Goal: Information Seeking & Learning: Learn about a topic

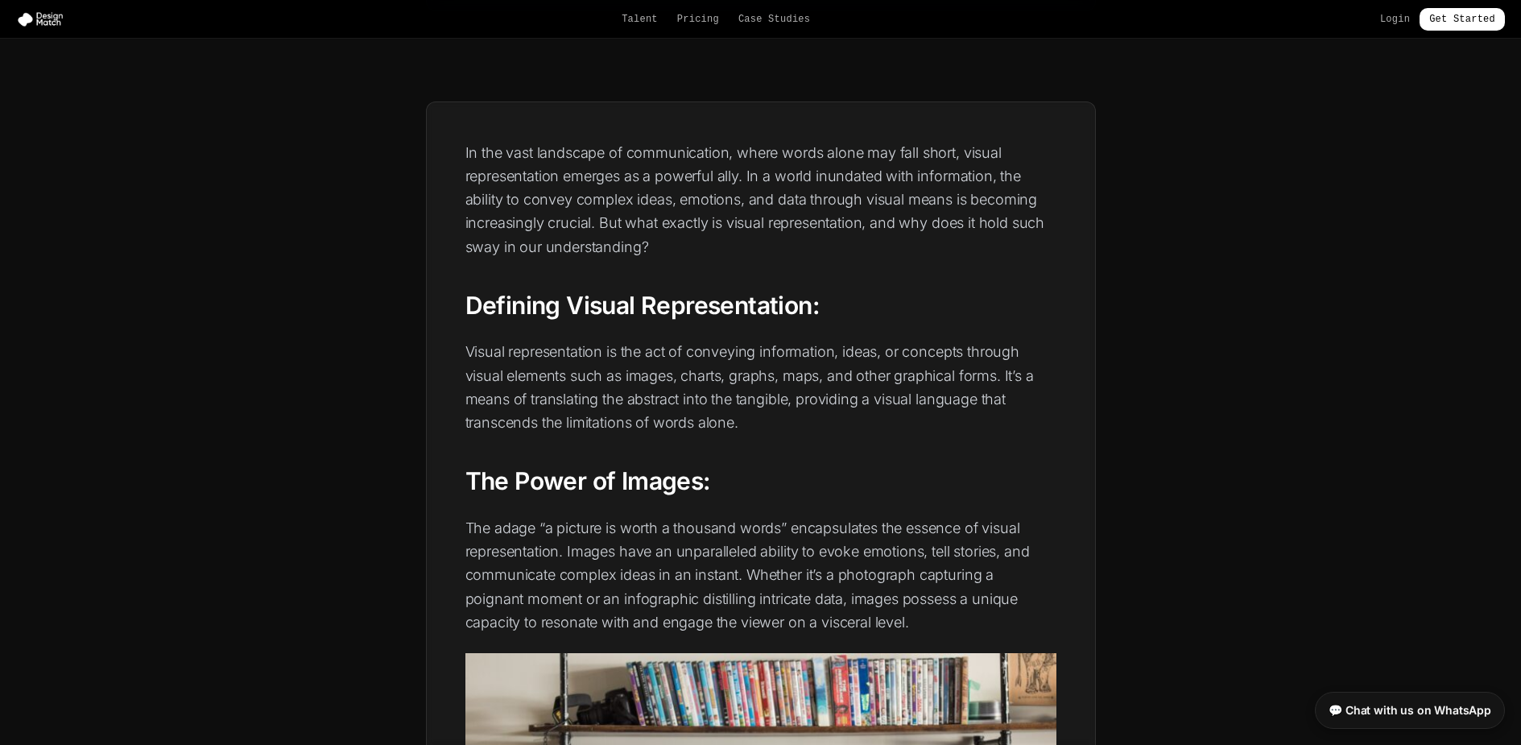
scroll to position [325, 0]
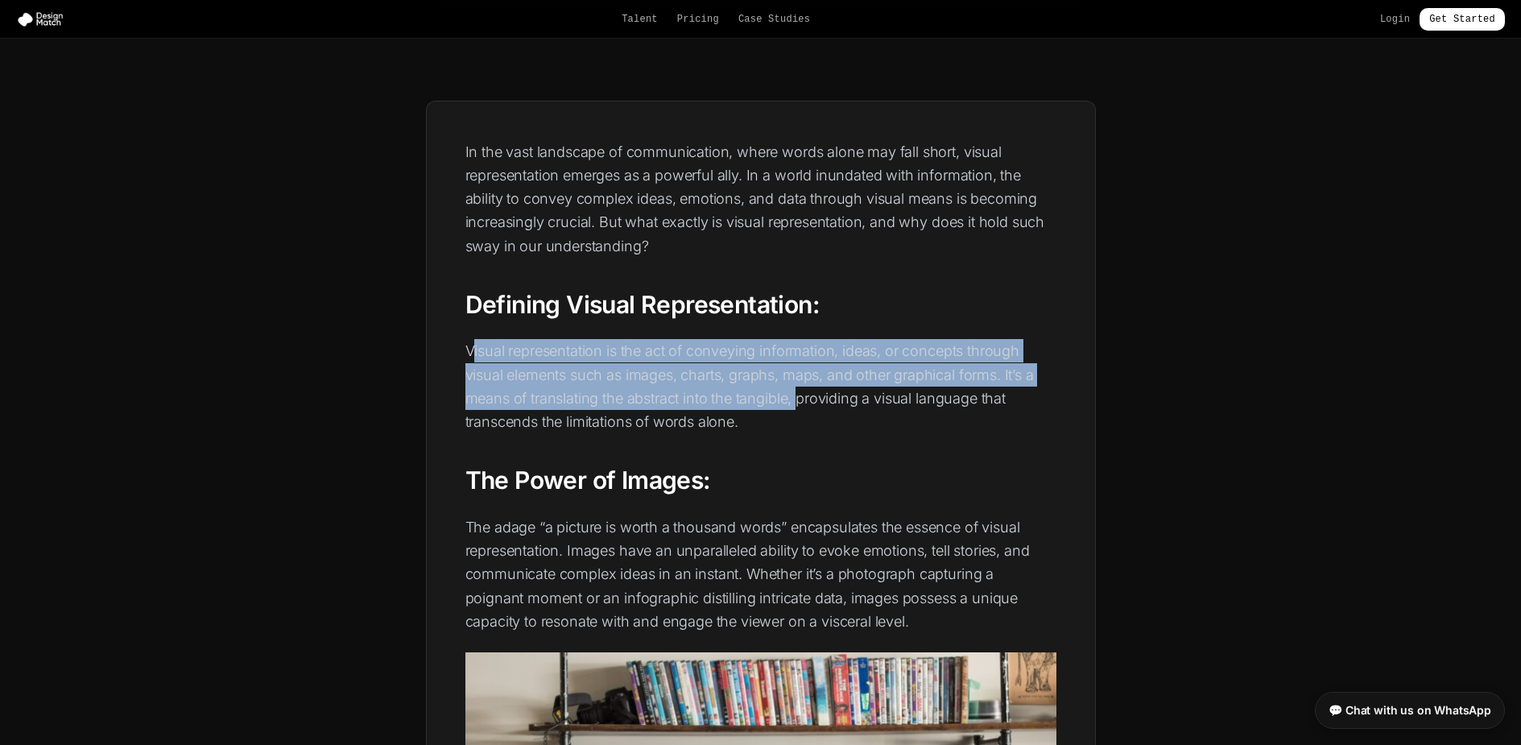
drag, startPoint x: 471, startPoint y: 353, endPoint x: 799, endPoint y: 399, distance: 331.6
click at [799, 399] on p "Visual representation is the act of conveying information, ideas, or concepts t…" at bounding box center [760, 386] width 591 height 94
click at [718, 385] on p "Visual representation is the act of conveying information, ideas, or concepts t…" at bounding box center [760, 386] width 591 height 94
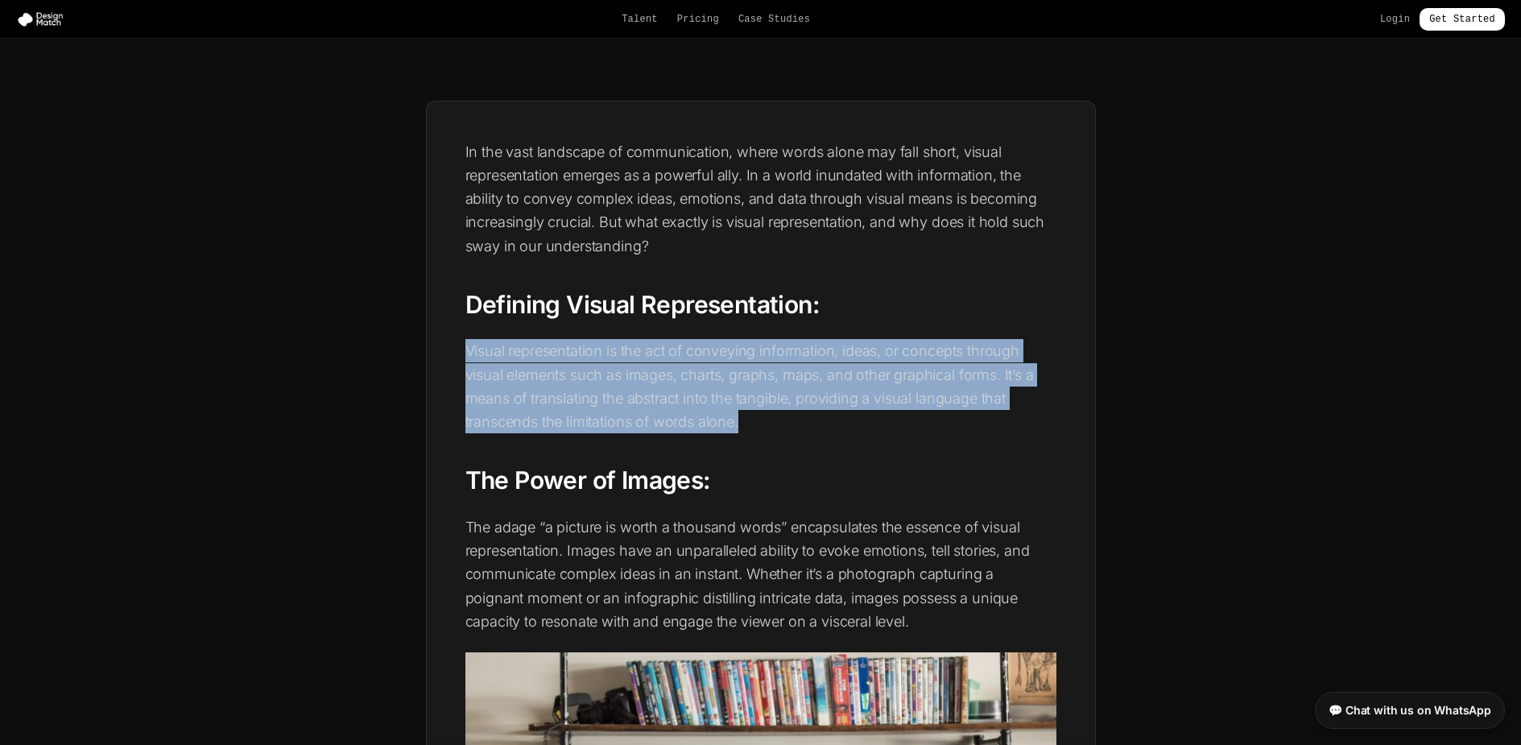
drag, startPoint x: 454, startPoint y: 347, endPoint x: 762, endPoint y: 423, distance: 317.7
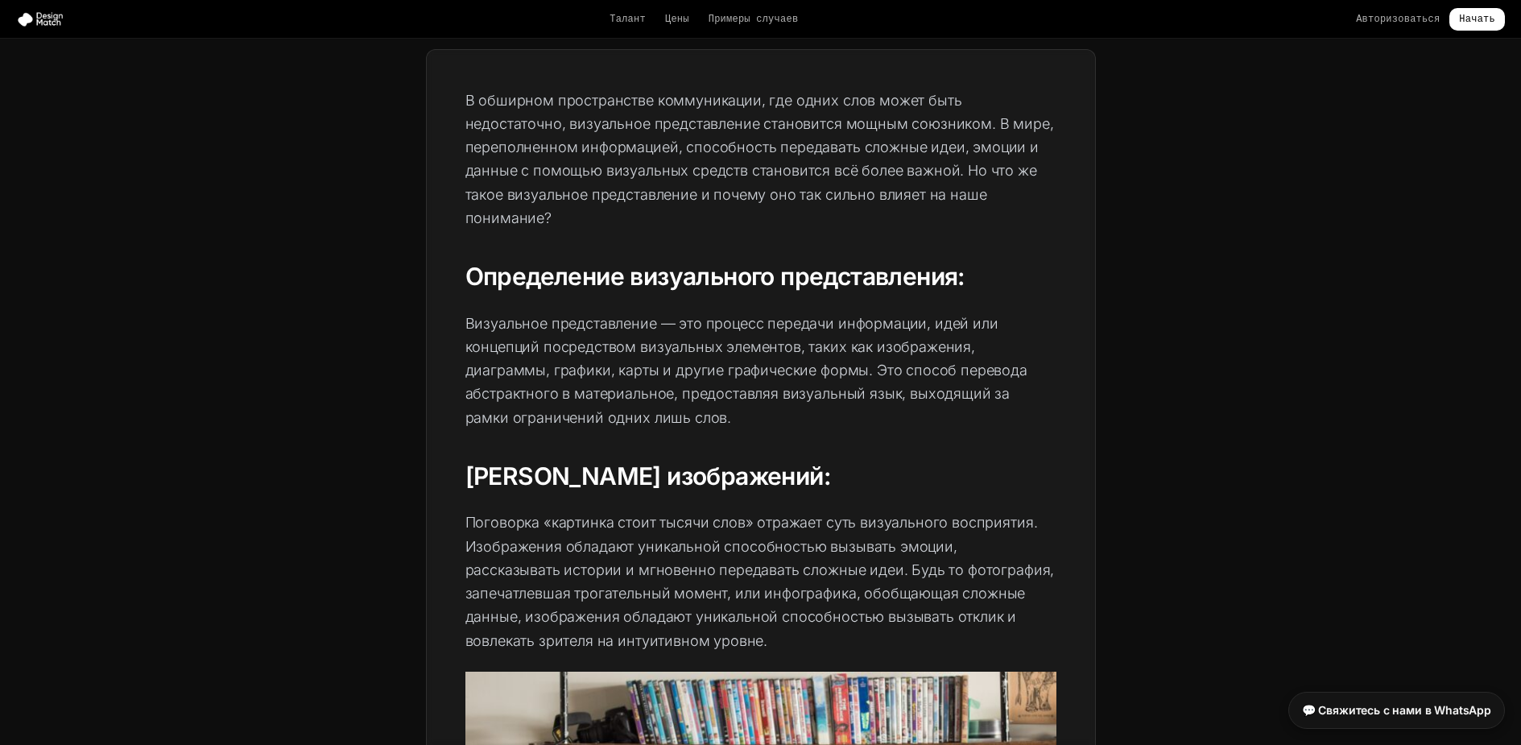
scroll to position [418, 0]
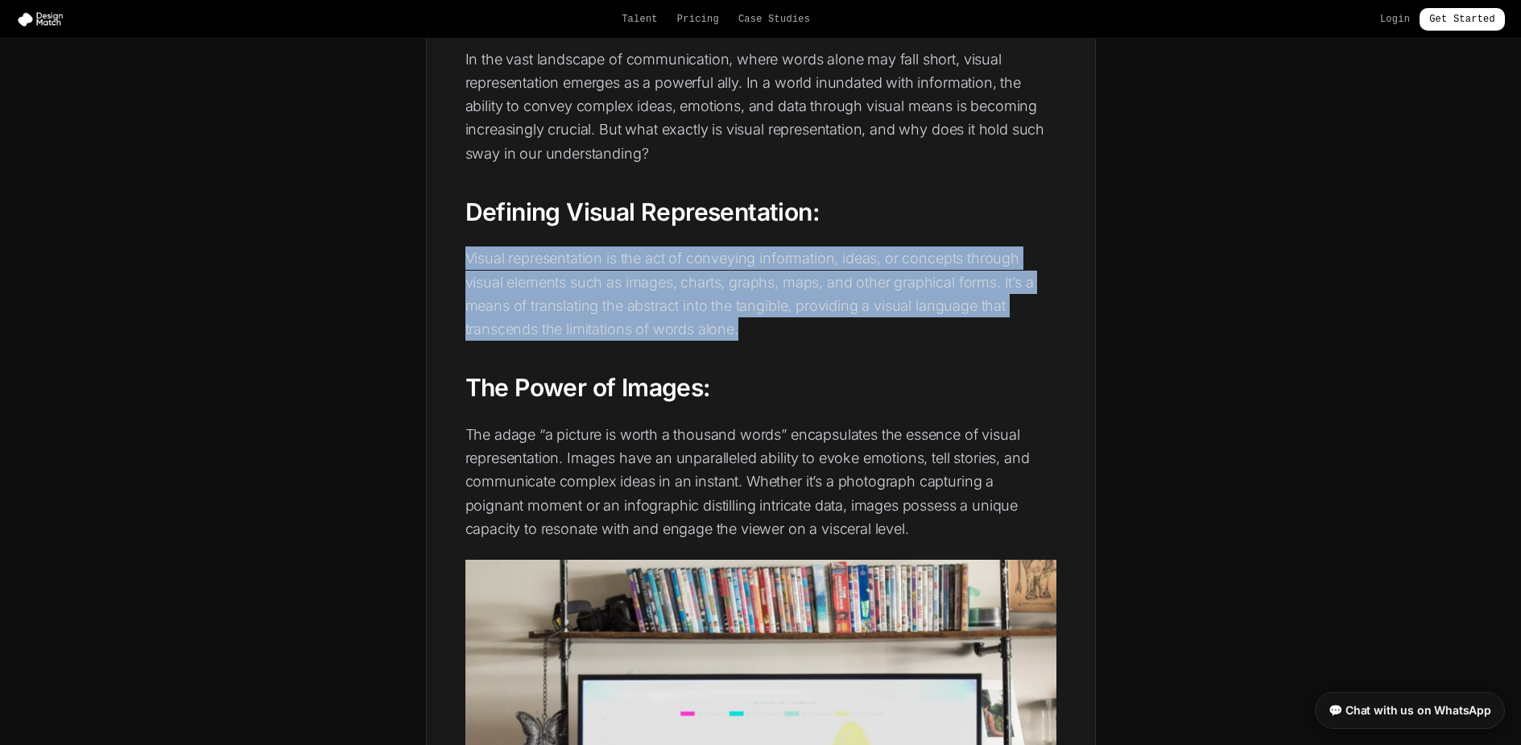
drag, startPoint x: 466, startPoint y: 254, endPoint x: 767, endPoint y: 324, distance: 309.3
click at [767, 324] on p "Visual representation is the act of conveying information, ideas, or concepts t…" at bounding box center [760, 293] width 591 height 94
copy p "Visual representation is the act of conveying information, ideas, or concepts t…"
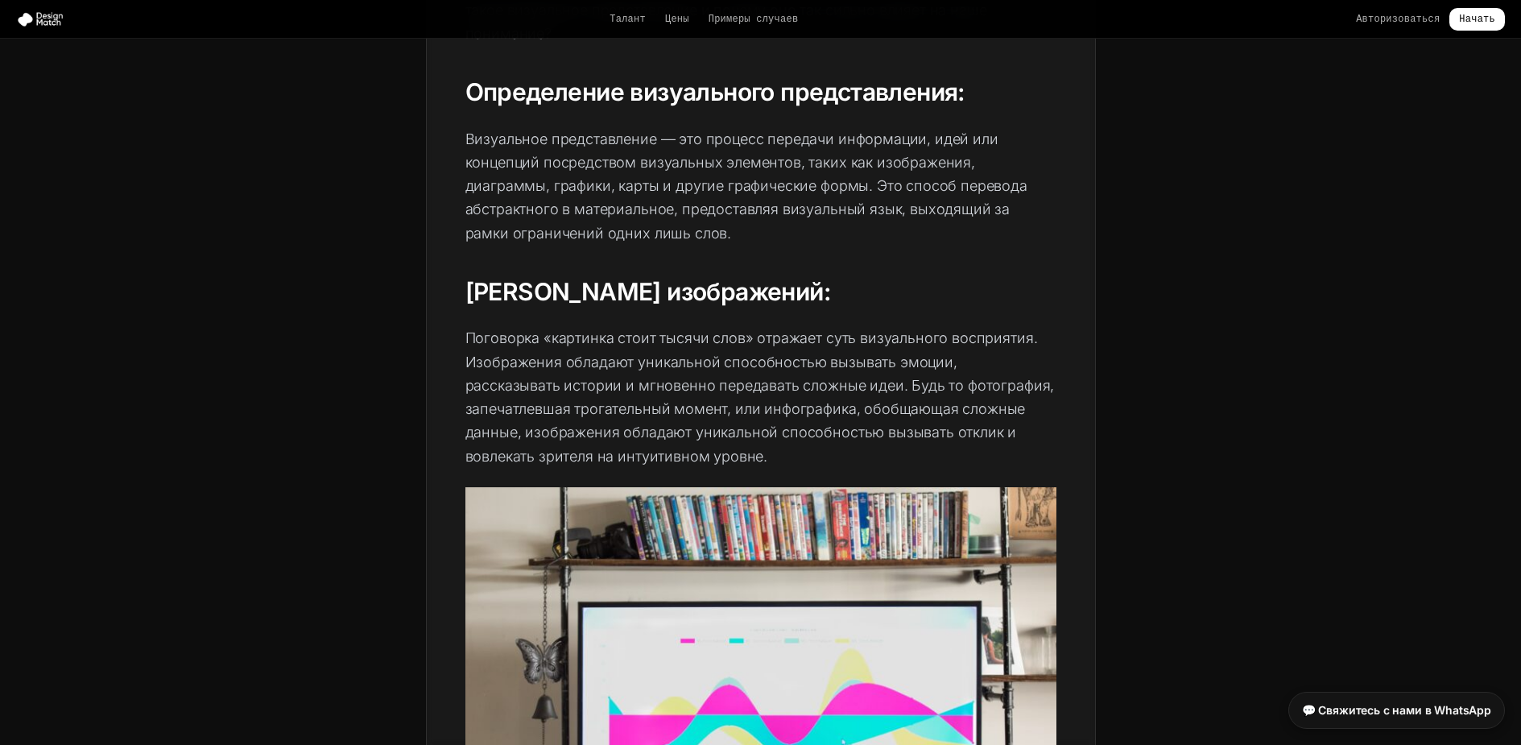
scroll to position [604, 0]
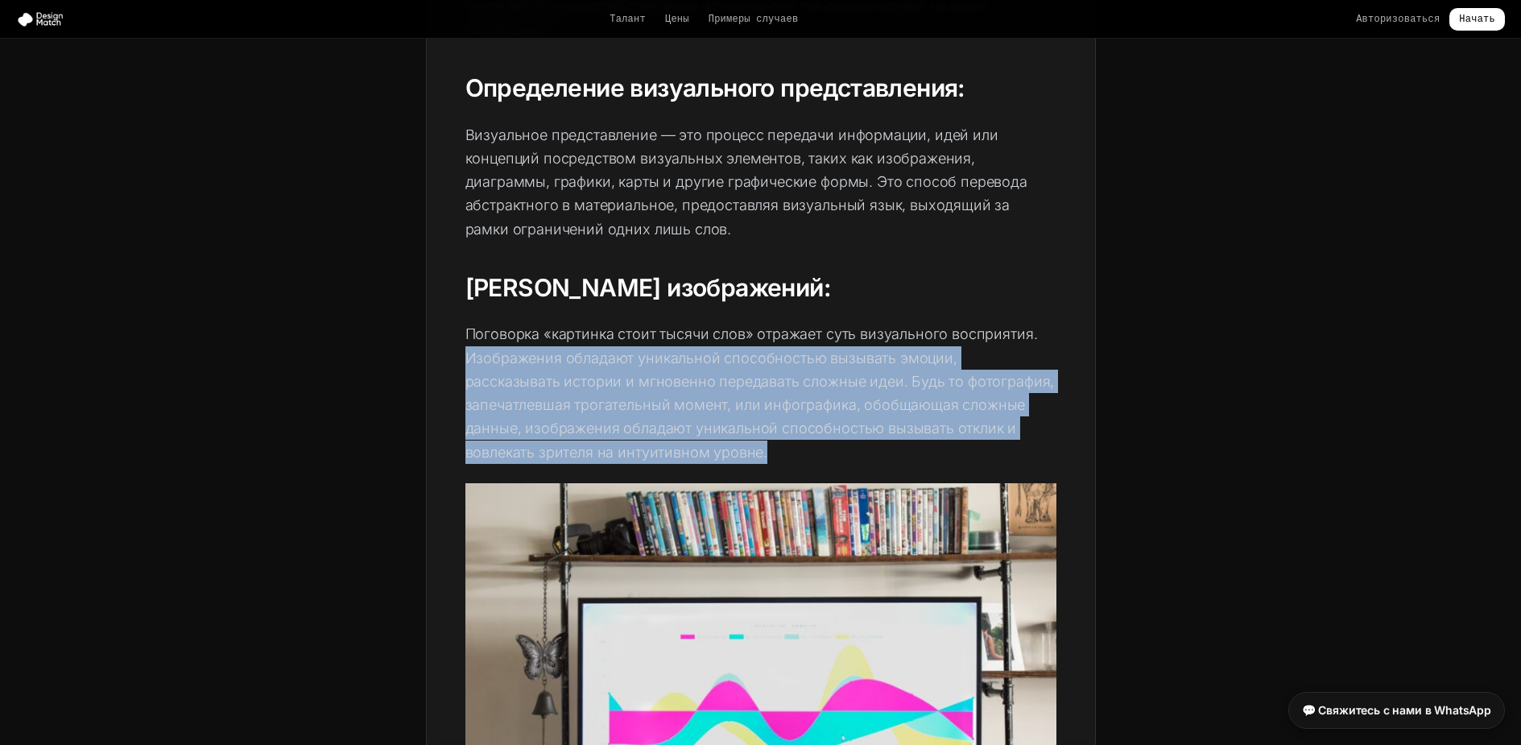
drag, startPoint x: 465, startPoint y: 359, endPoint x: 770, endPoint y: 448, distance: 317.9
click at [770, 448] on p "Поговорка «картинка стоит тысячи слов» отражает суть визуального восприятия. Из…" at bounding box center [760, 393] width 591 height 142
copy font "Изображения обладают уникальной способностью вызывать эмоции, рассказывать исто…"
